Goal: Information Seeking & Learning: Learn about a topic

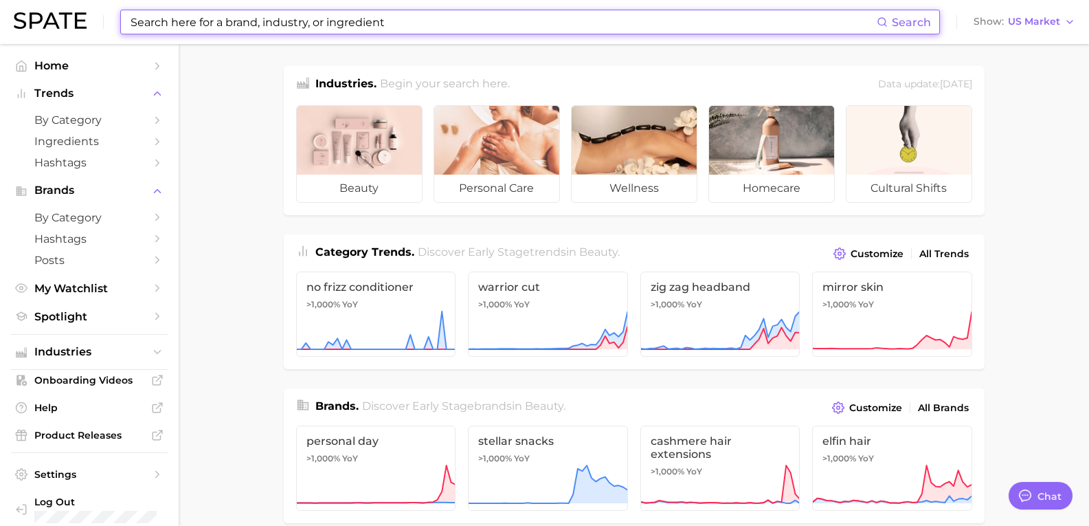
click at [184, 32] on input at bounding box center [503, 21] width 748 height 23
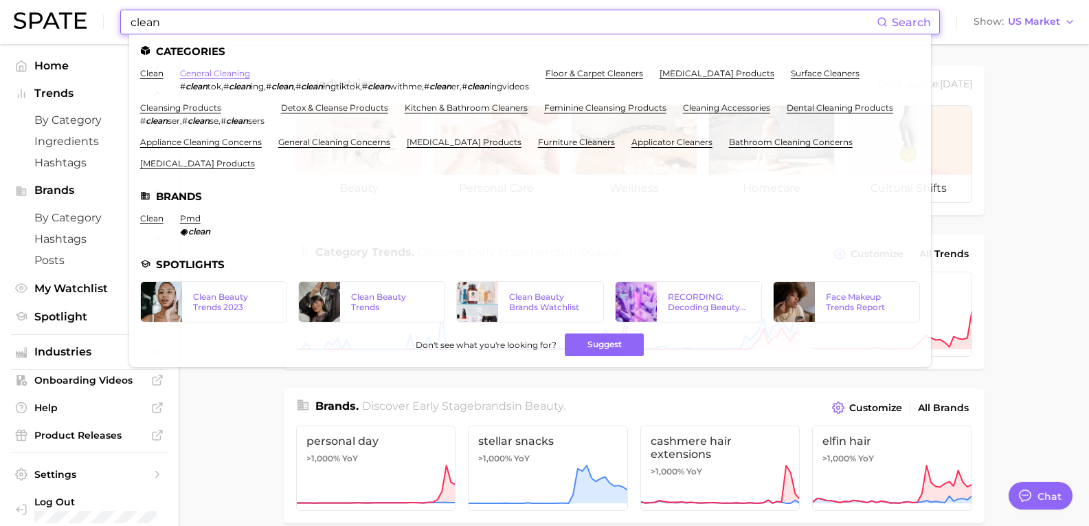
type input "clean"
click at [226, 76] on link "general cleaning" at bounding box center [215, 73] width 70 height 10
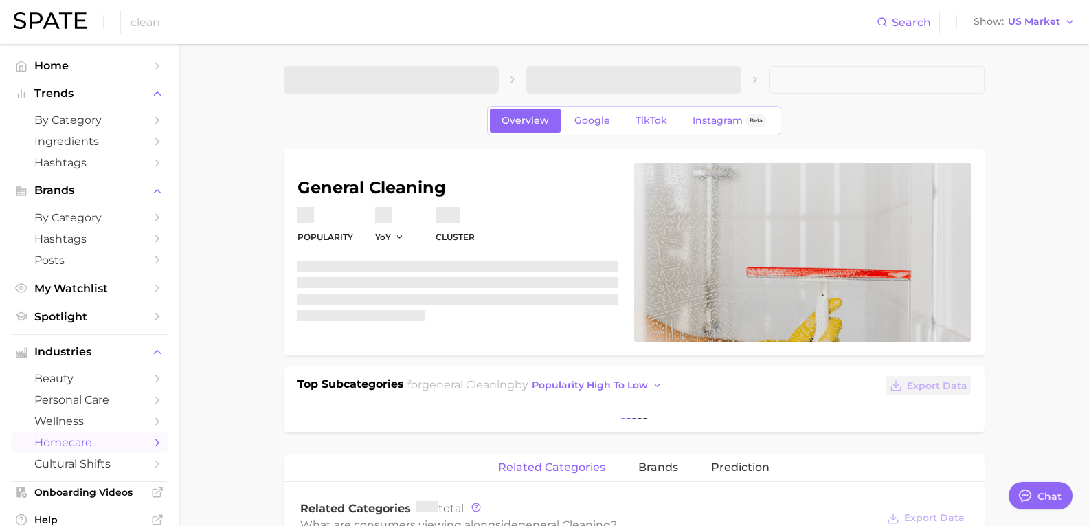
type textarea "x"
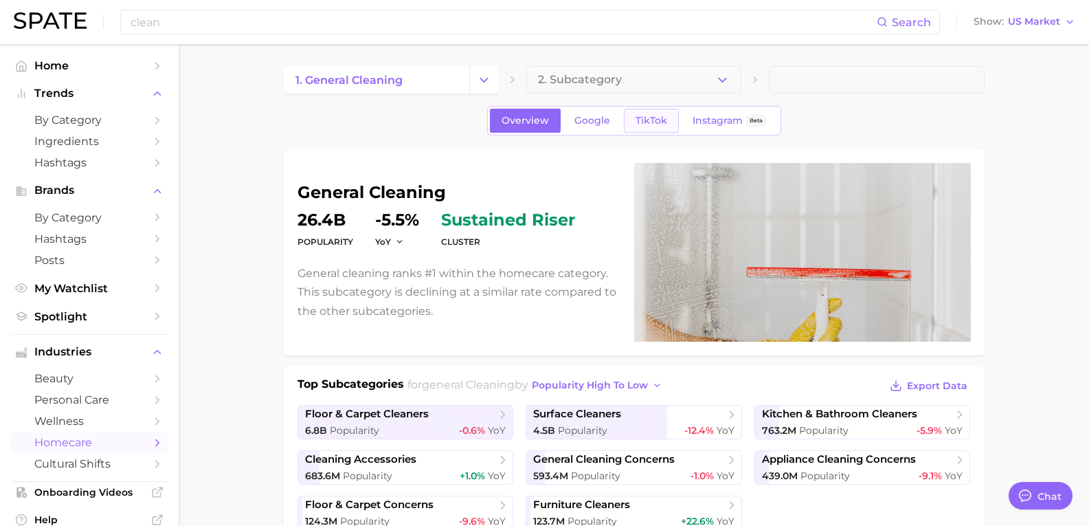
click at [640, 118] on span "TikTok" at bounding box center [652, 121] width 32 height 12
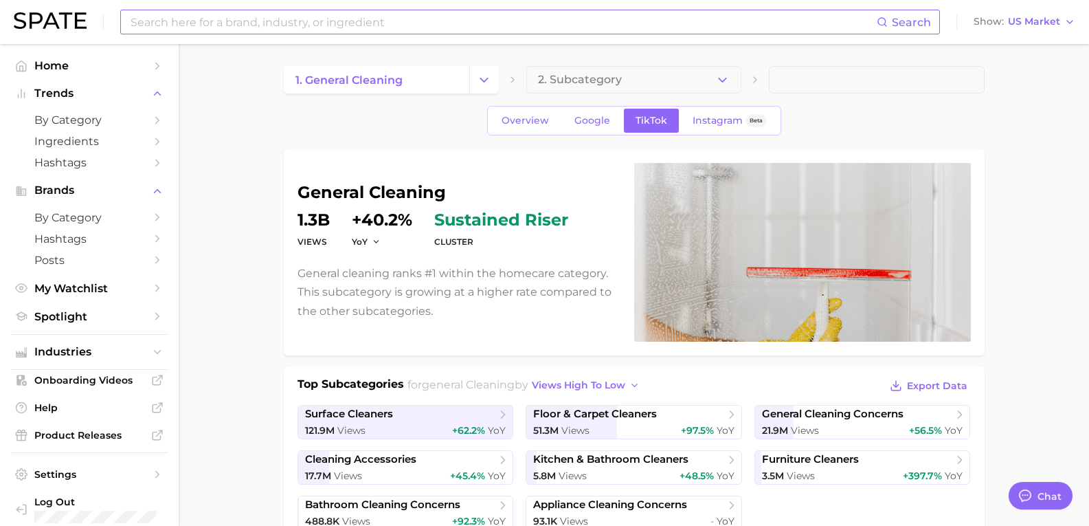
click at [213, 23] on input at bounding box center [503, 21] width 748 height 23
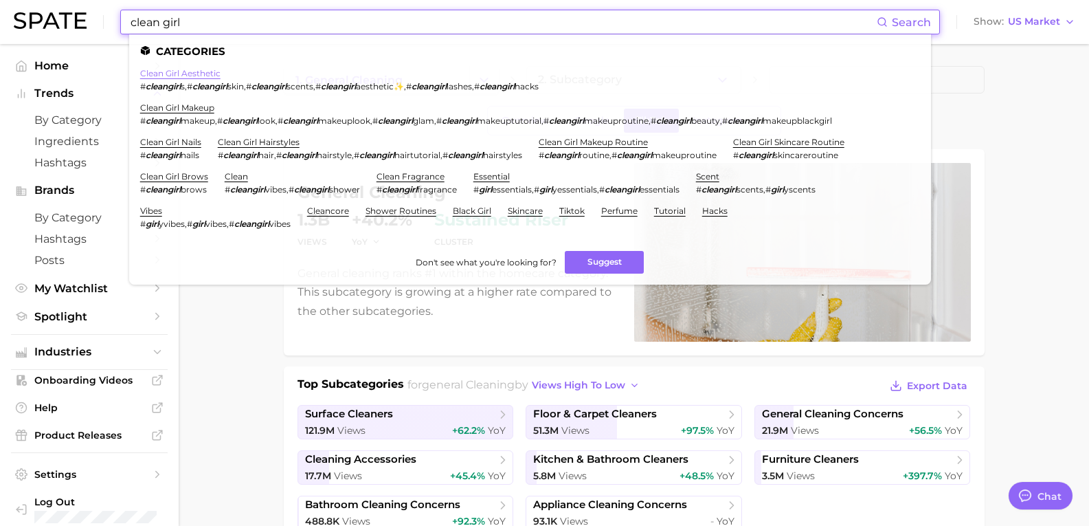
type input "clean girl"
click at [208, 73] on link "clean girl aesthetic" at bounding box center [180, 73] width 80 height 10
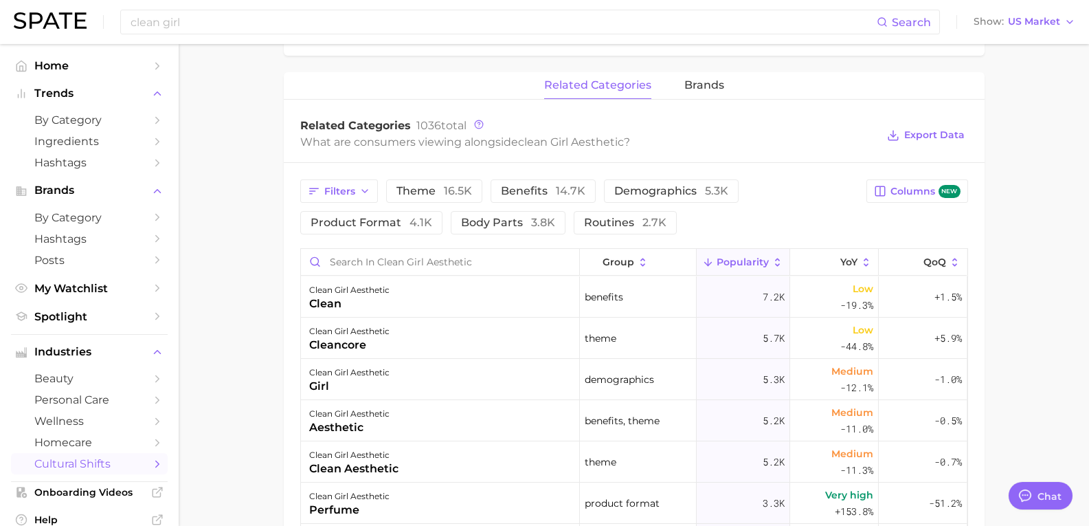
scroll to position [757, 0]
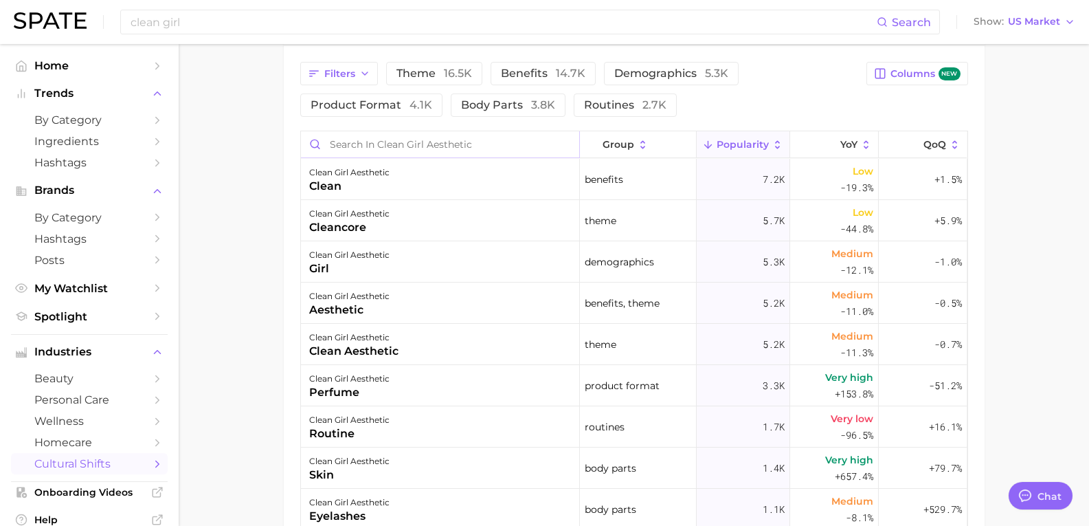
click at [400, 150] on input "Search in clean girl aesthetic" at bounding box center [440, 144] width 278 height 26
type input "candle"
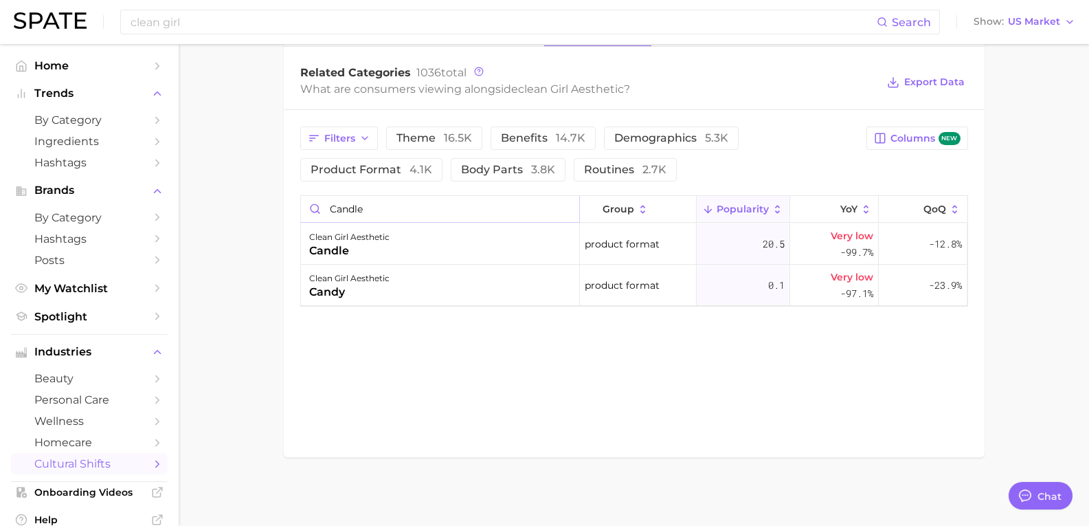
scroll to position [692, 0]
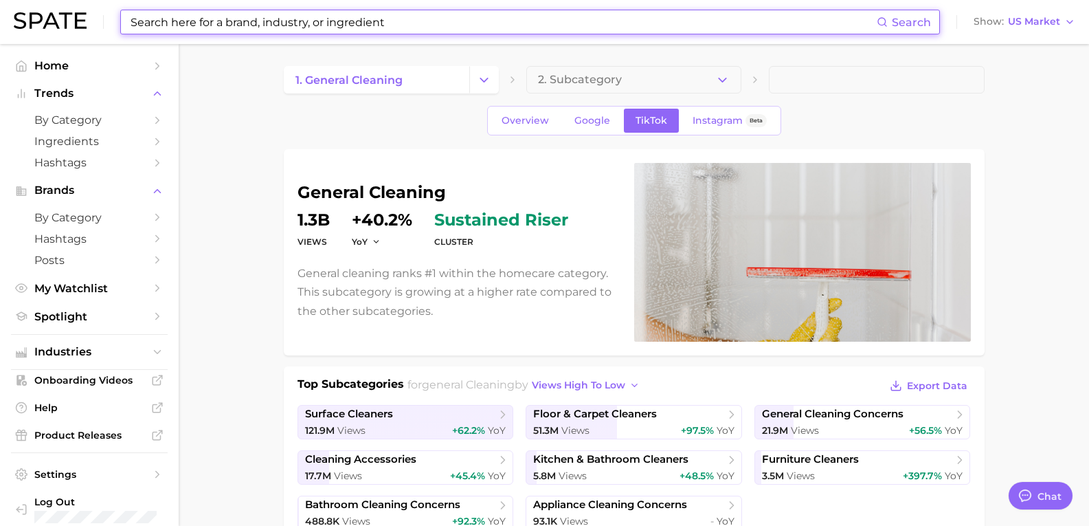
click at [239, 19] on input at bounding box center [503, 21] width 748 height 23
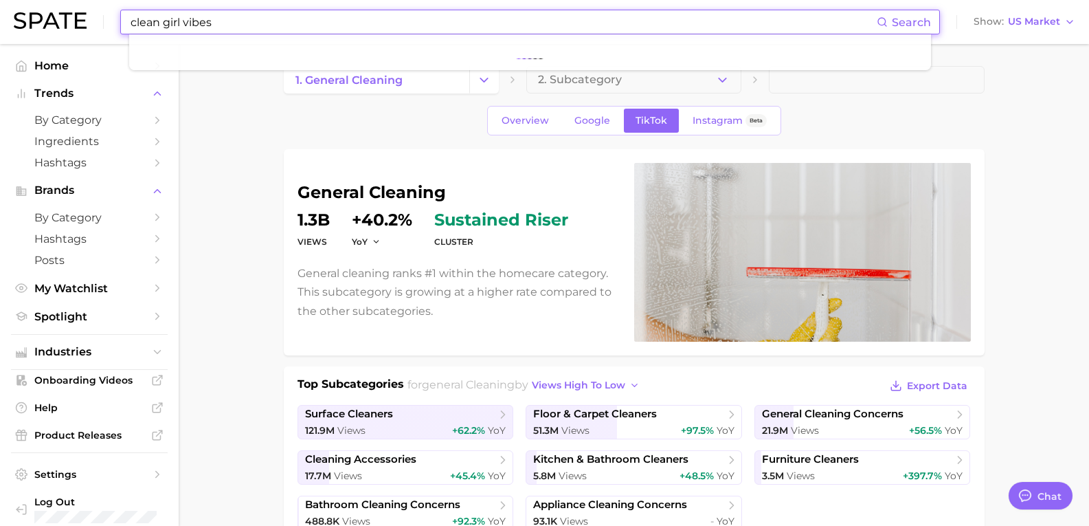
type input "clean girl vibes"
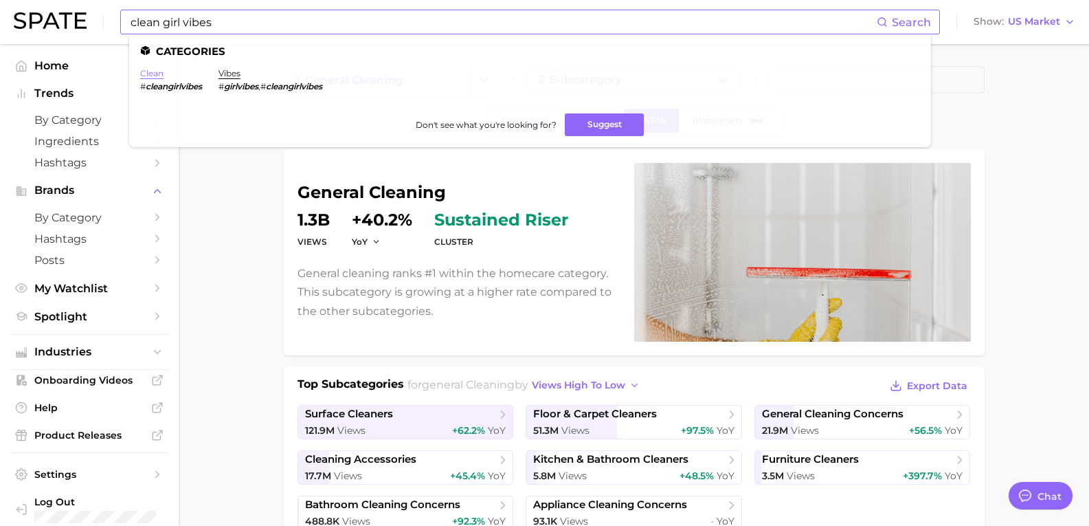
click at [150, 72] on link "clean" at bounding box center [151, 73] width 23 height 10
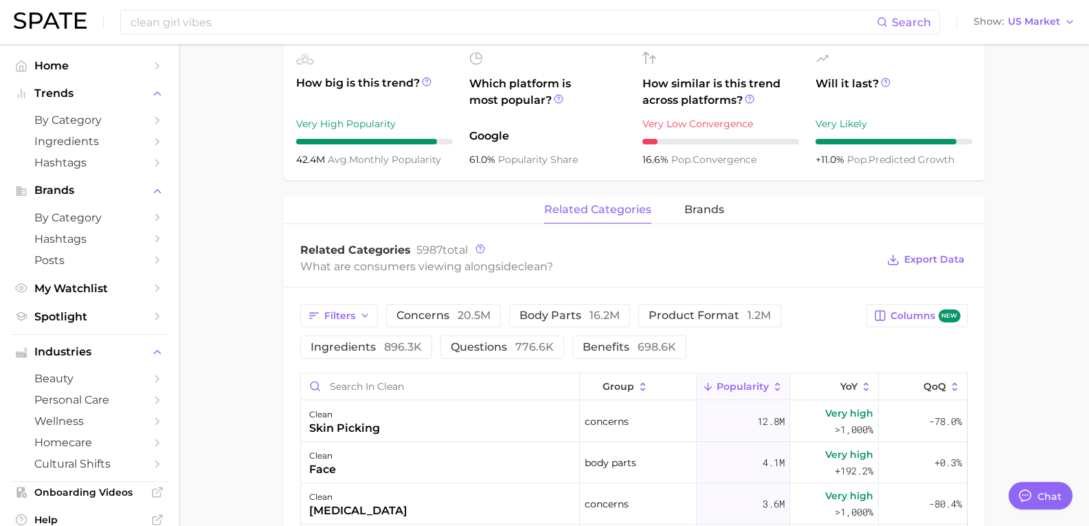
scroll to position [440, 0]
